Goal: Task Accomplishment & Management: Use online tool/utility

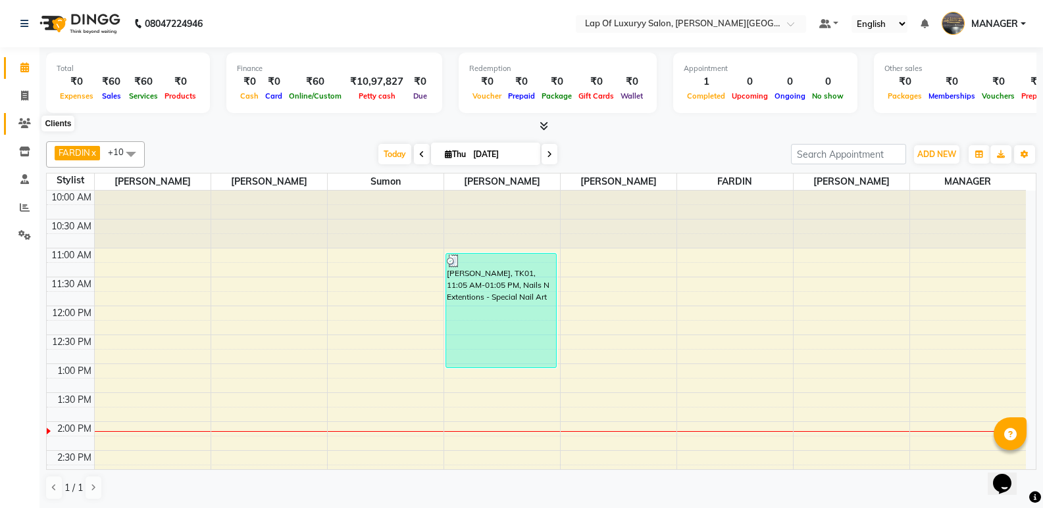
click at [30, 120] on icon at bounding box center [24, 123] width 12 height 10
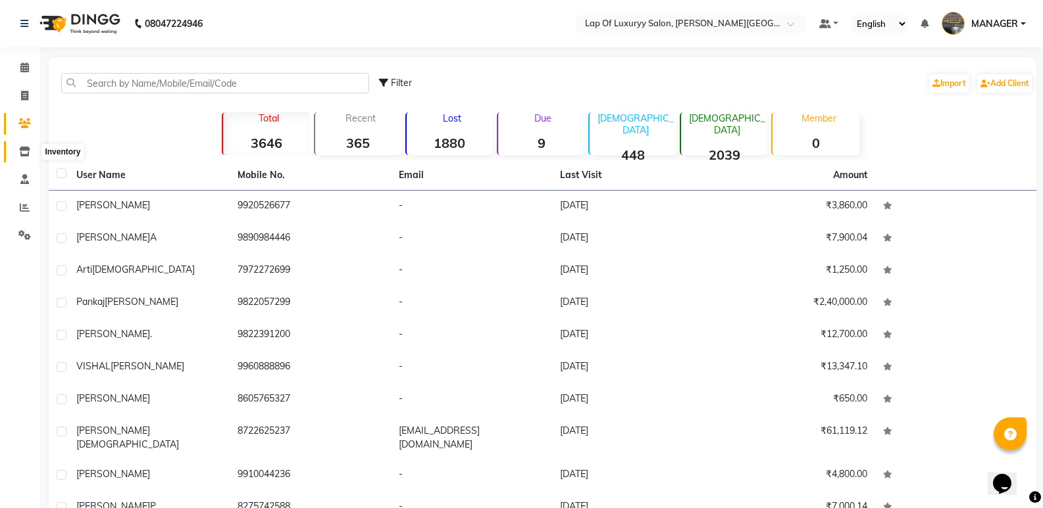
click at [26, 154] on icon at bounding box center [24, 152] width 11 height 10
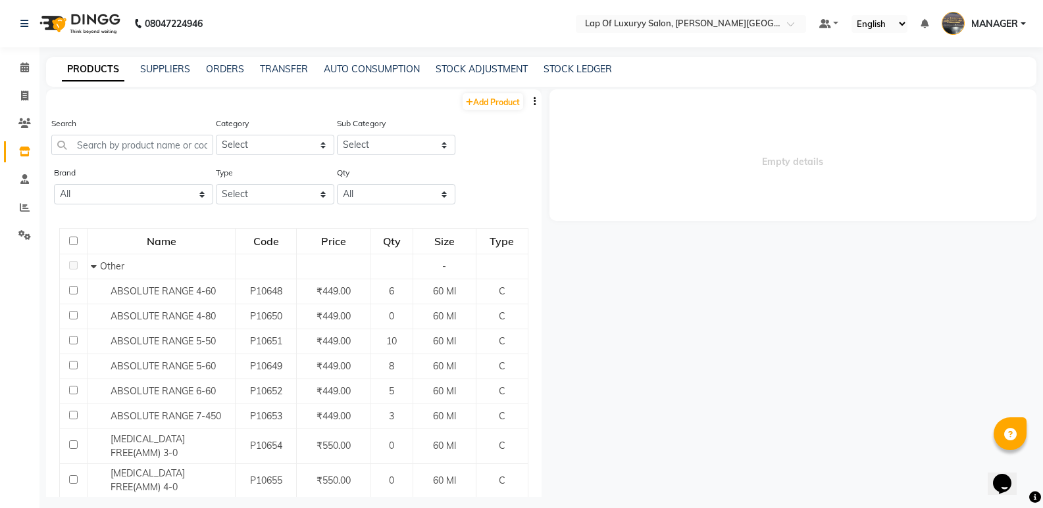
click at [483, 62] on div "STOCK ADJUSTMENT" at bounding box center [481, 69] width 92 height 14
click at [474, 69] on link "STOCK ADJUSTMENT" at bounding box center [481, 69] width 92 height 12
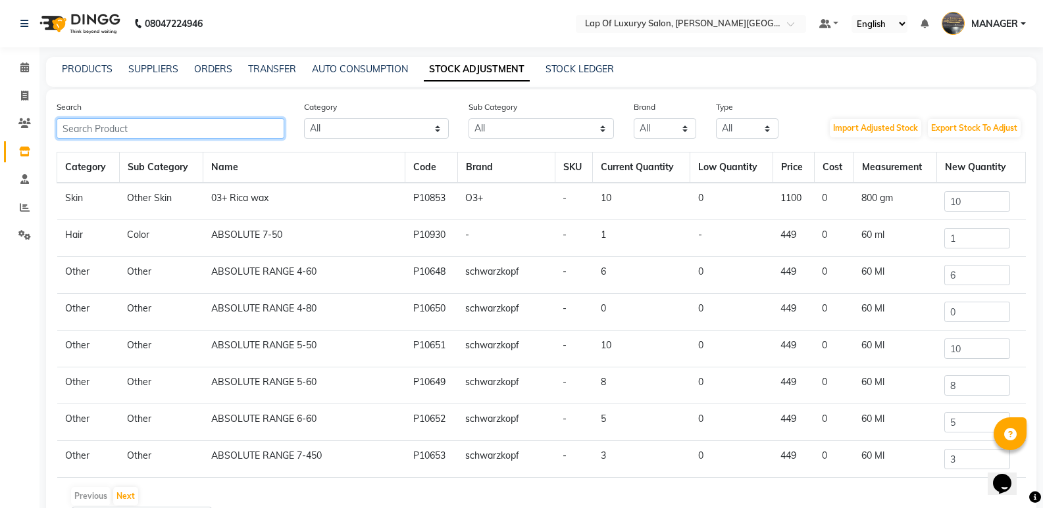
click at [142, 130] on input "text" at bounding box center [171, 128] width 228 height 20
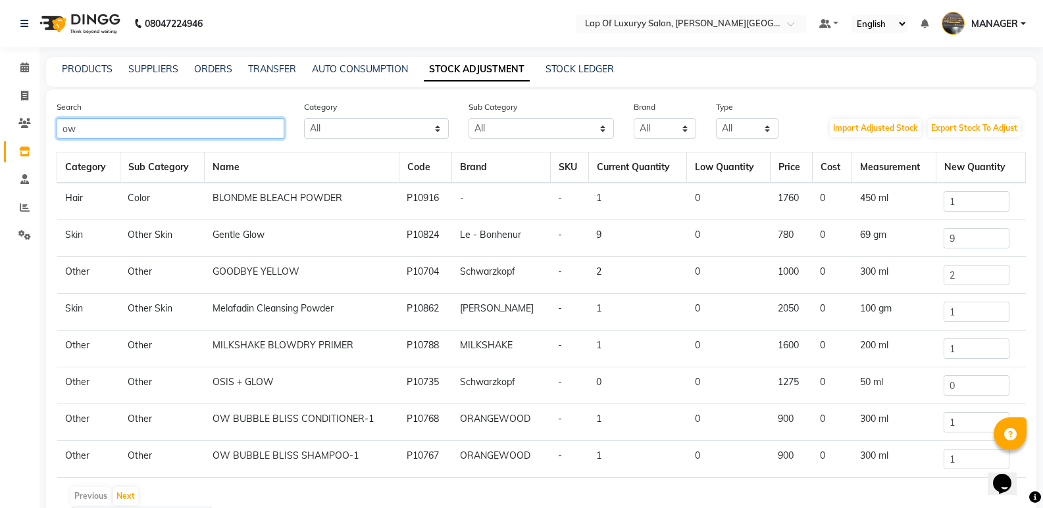
type input "o"
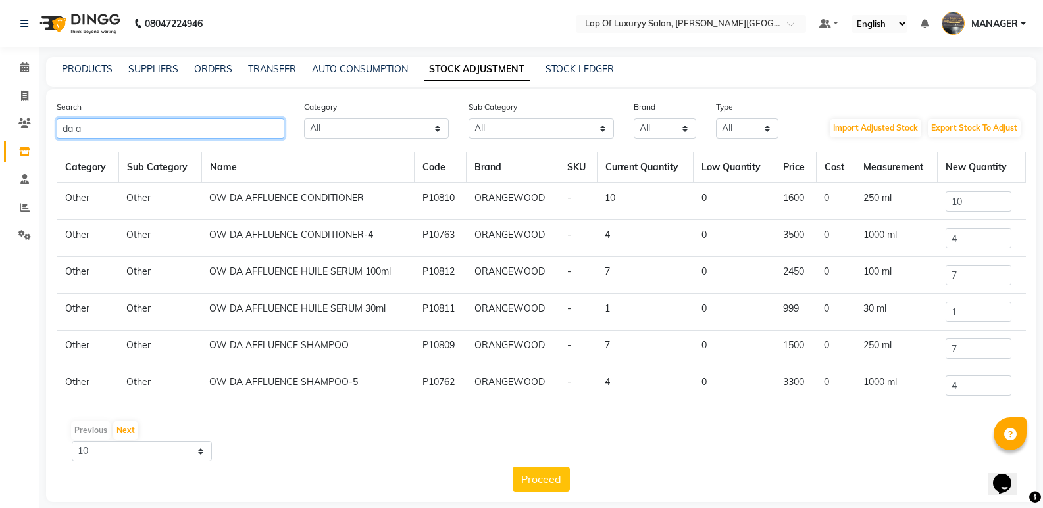
type input "da a"
click at [970, 385] on input "4" at bounding box center [978, 386] width 66 height 20
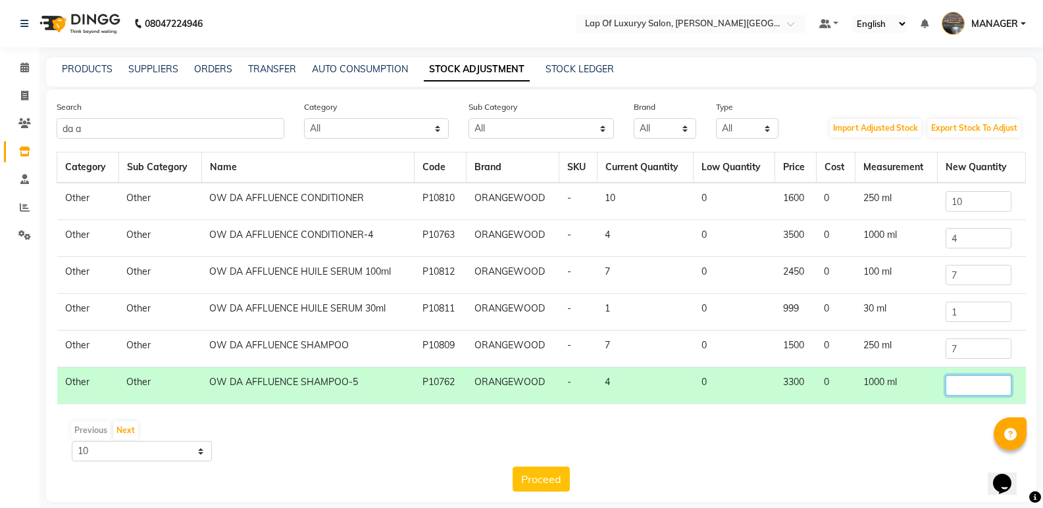
type input "5"
type input "3"
click at [543, 481] on button "Proceed" at bounding box center [540, 479] width 57 height 25
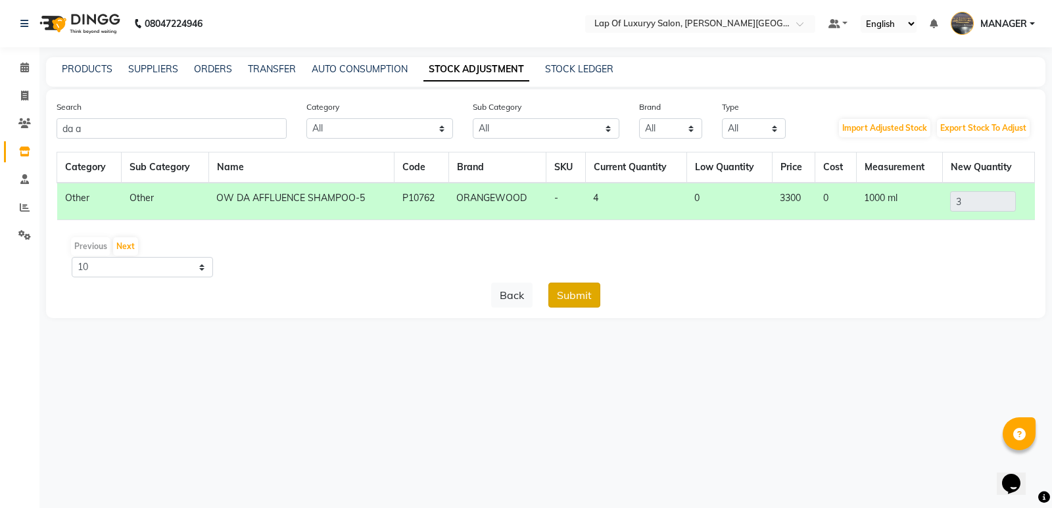
click at [566, 293] on button "Submit" at bounding box center [575, 295] width 52 height 25
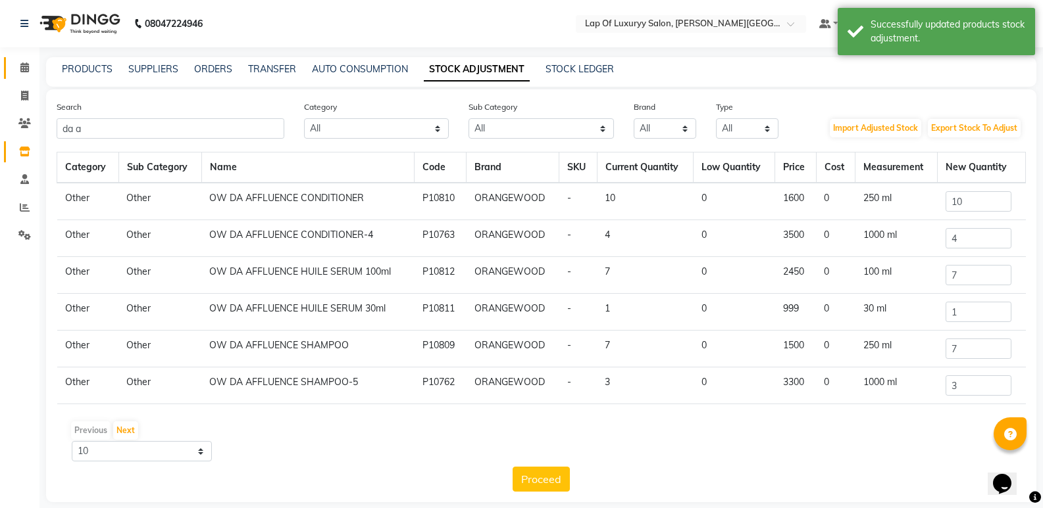
click at [20, 62] on icon at bounding box center [24, 67] width 9 height 10
